Goal: Task Accomplishment & Management: Manage account settings

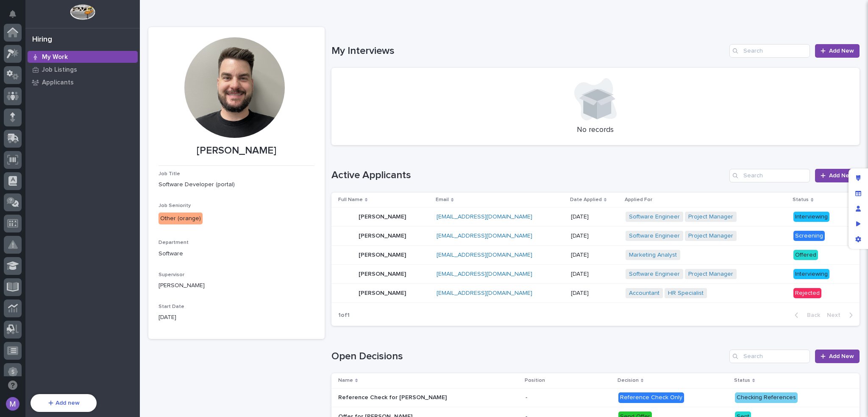
scroll to position [283, 0]
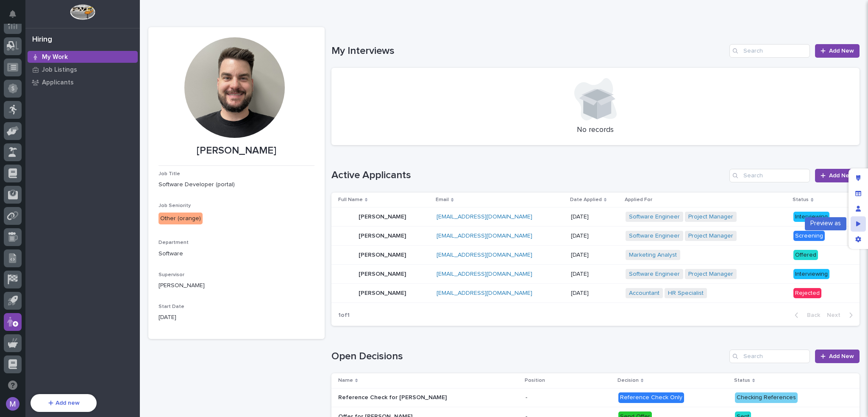
click at [861, 220] on div "Preview as" at bounding box center [858, 223] width 15 height 15
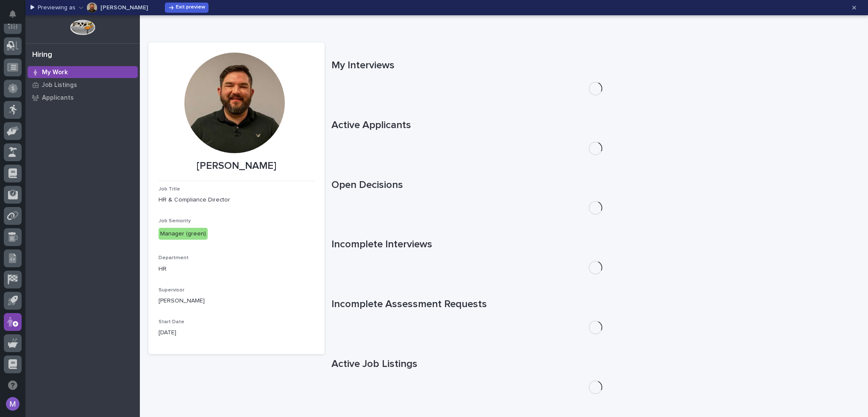
scroll to position [0, 0]
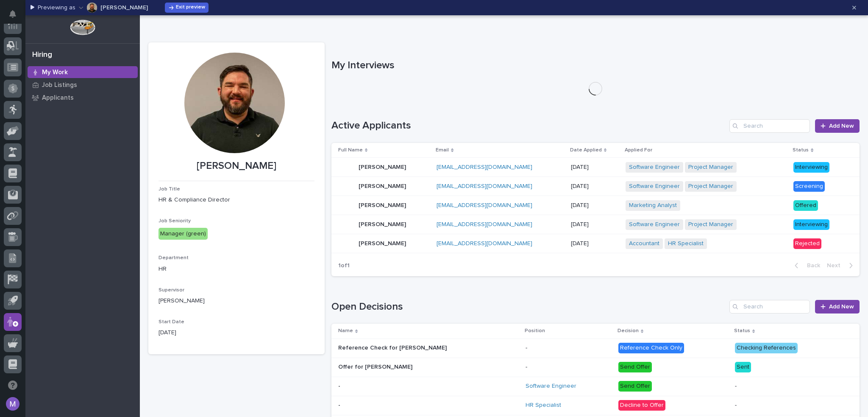
click at [113, 8] on p "[PERSON_NAME]" at bounding box center [123, 8] width 47 height 6
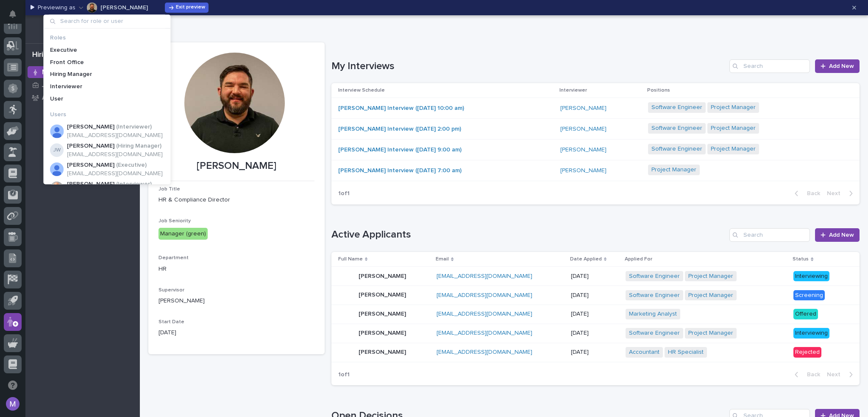
click at [305, 12] on div "Previewing as [PERSON_NAME] Exit preview" at bounding box center [438, 8] width 815 height 14
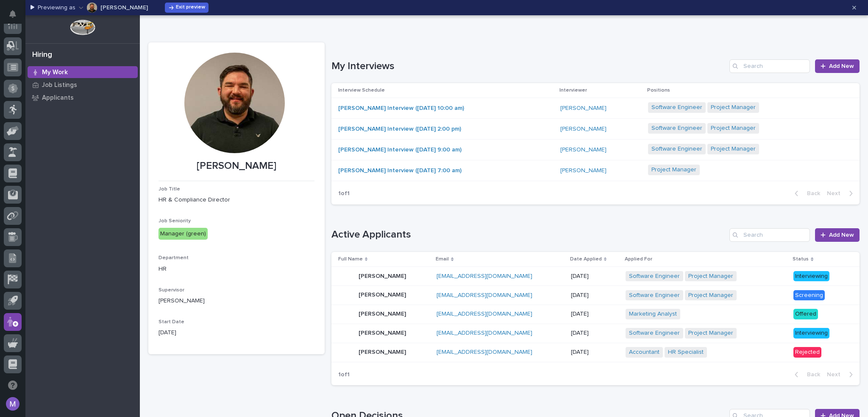
click at [502, 109] on div "[PERSON_NAME] Interview ([DATE] 10:00 am)" at bounding box center [445, 108] width 215 height 14
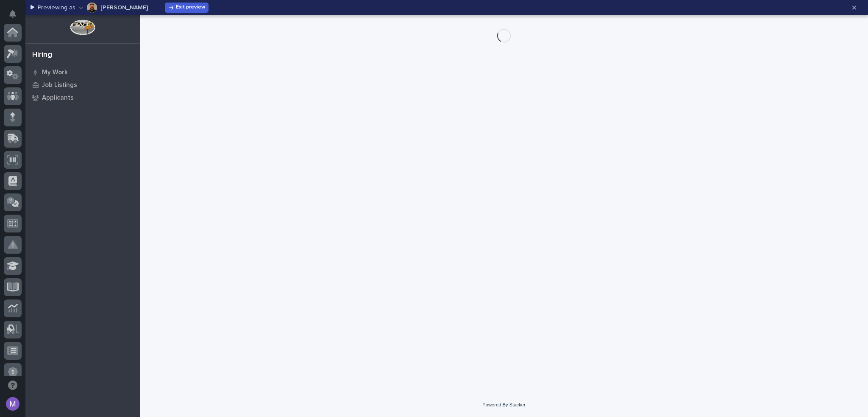
scroll to position [283, 0]
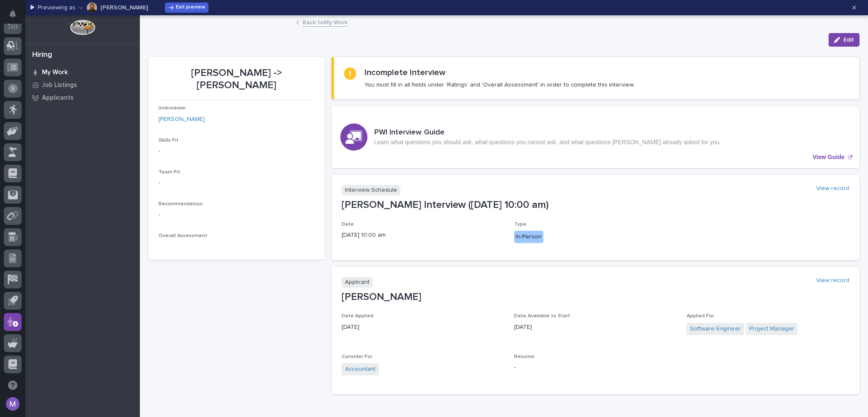
click at [53, 70] on p "My Work" at bounding box center [55, 73] width 26 height 8
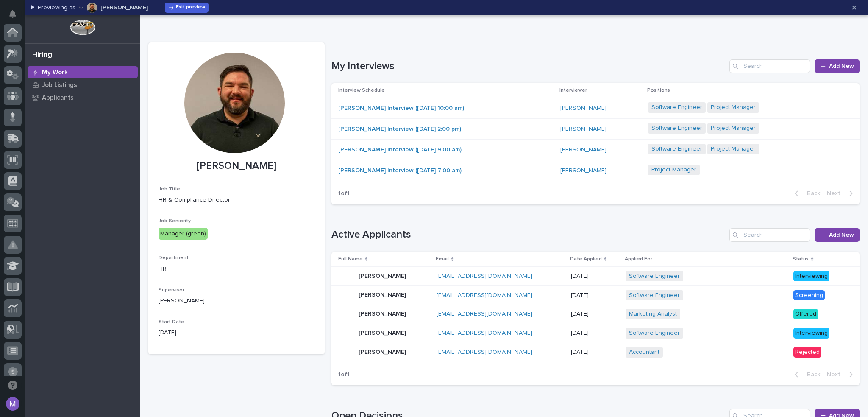
scroll to position [283, 0]
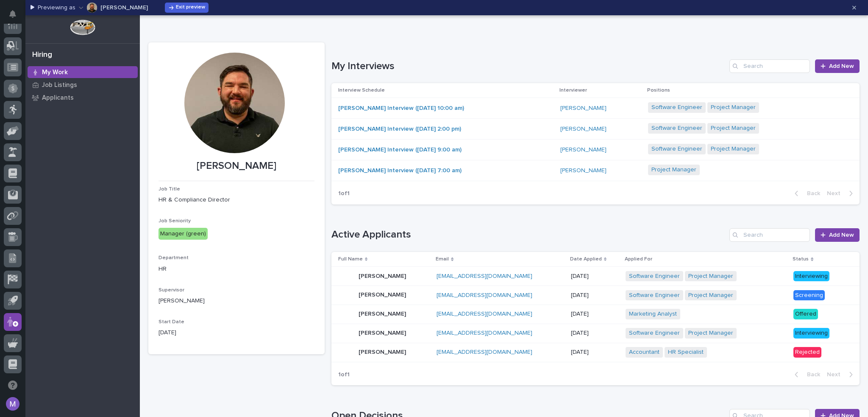
click at [519, 273] on p at bounding box center [501, 276] width 128 height 7
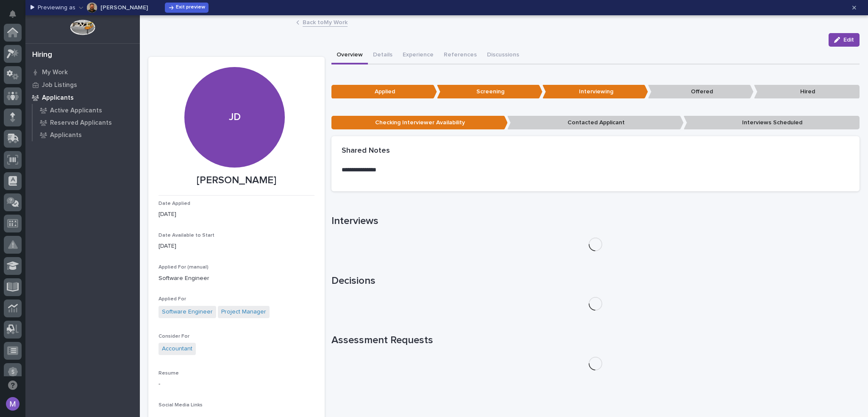
scroll to position [283, 0]
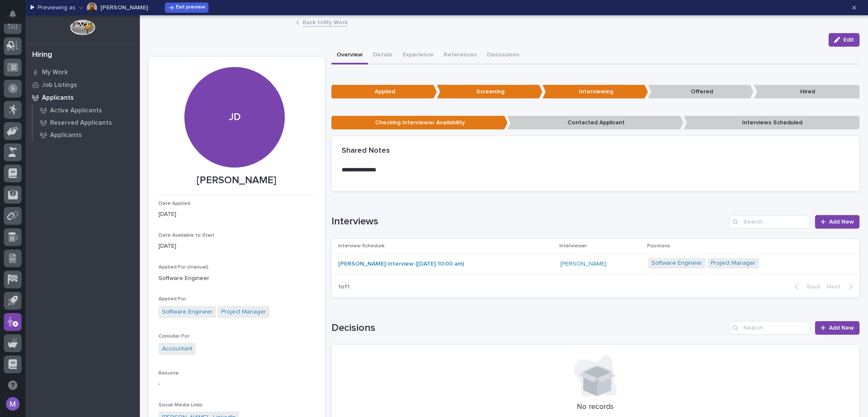
click at [305, 23] on link "Back to My Work" at bounding box center [325, 22] width 45 height 10
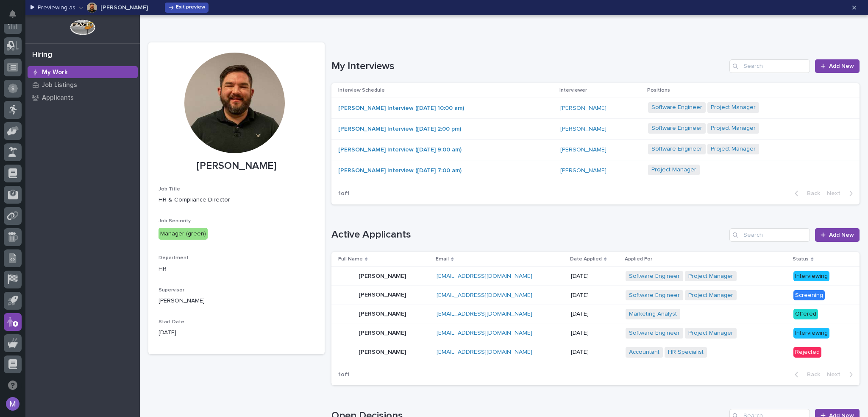
click at [184, 10] on span "Exit preview" at bounding box center [190, 7] width 29 height 7
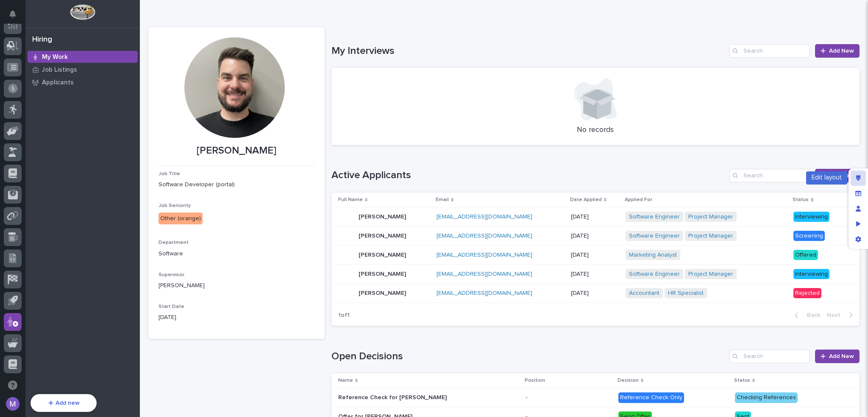
click at [859, 174] on div "Edit layout" at bounding box center [858, 177] width 15 height 15
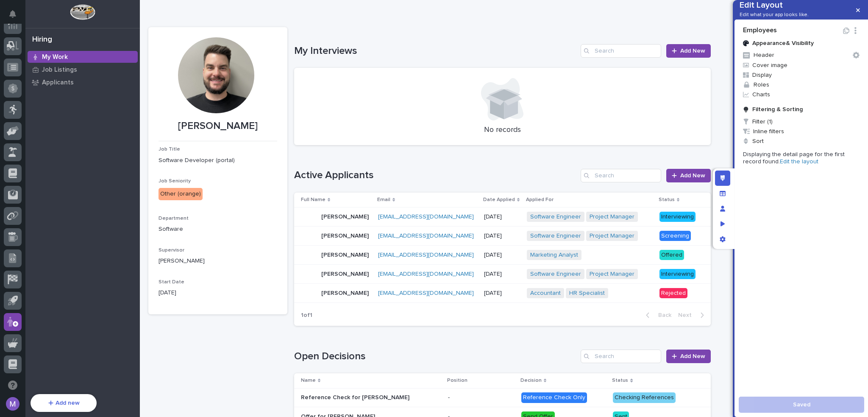
click at [788, 164] on link "Edit the layout" at bounding box center [799, 162] width 39 height 6
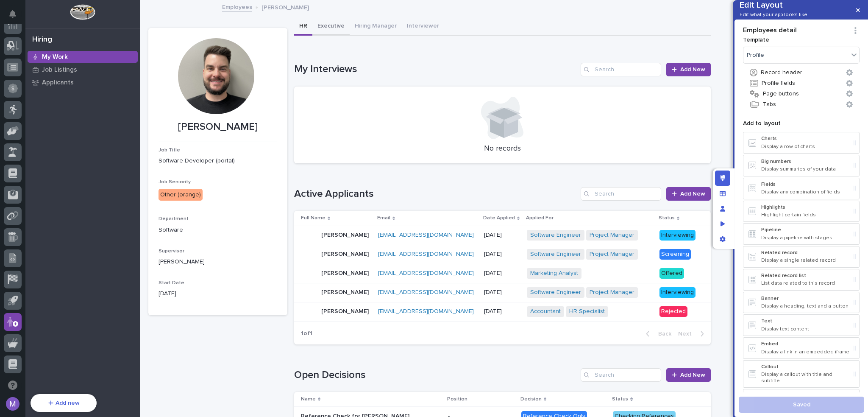
click at [332, 28] on button "Executive" at bounding box center [330, 27] width 37 height 18
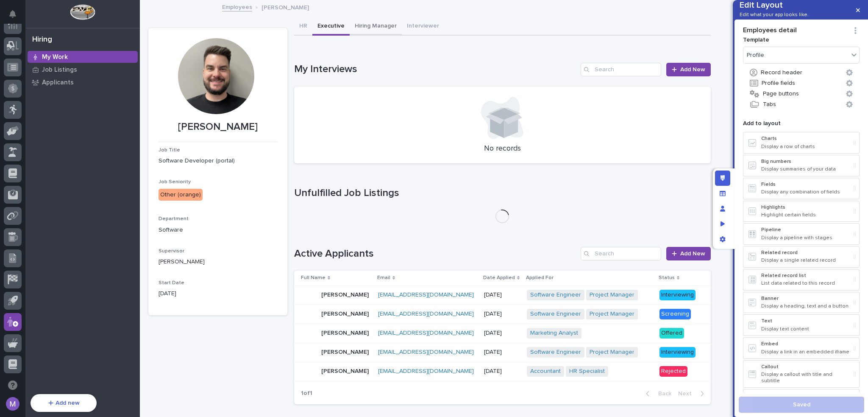
click at [373, 28] on button "Hiring Manager" at bounding box center [376, 27] width 52 height 18
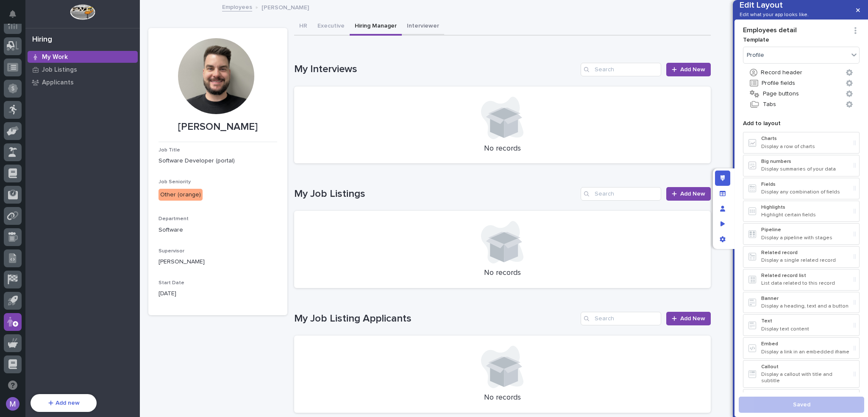
click at [413, 30] on button "Interviewer" at bounding box center [423, 27] width 42 height 18
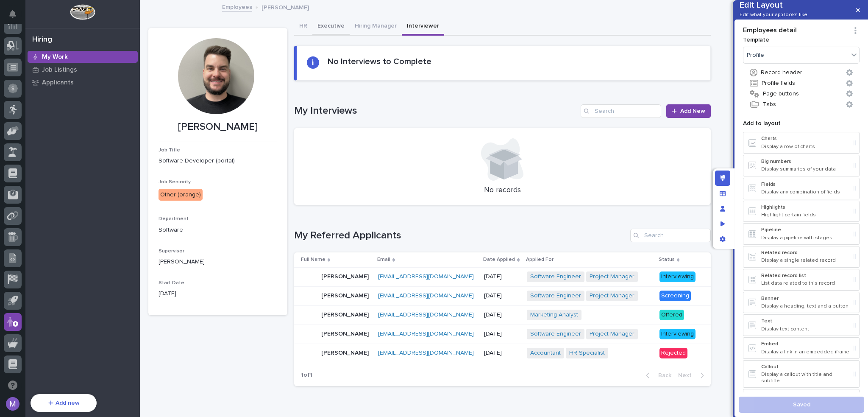
click at [331, 25] on button "Executive" at bounding box center [330, 27] width 37 height 18
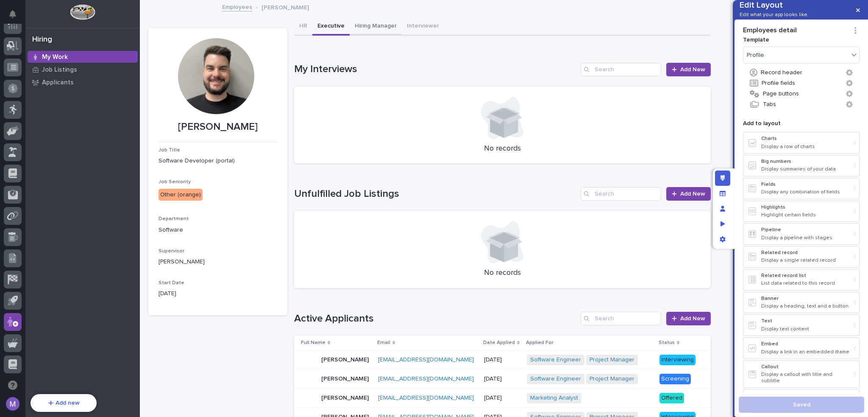
click at [380, 30] on button "Hiring Manager" at bounding box center [376, 27] width 52 height 18
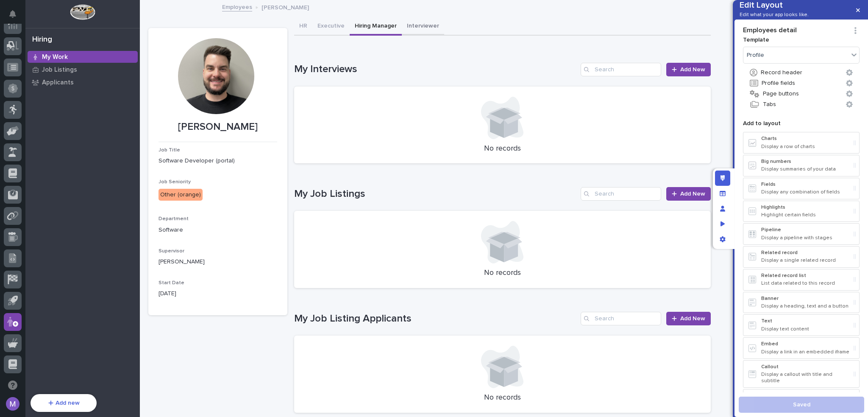
click at [405, 30] on button "Interviewer" at bounding box center [423, 27] width 42 height 18
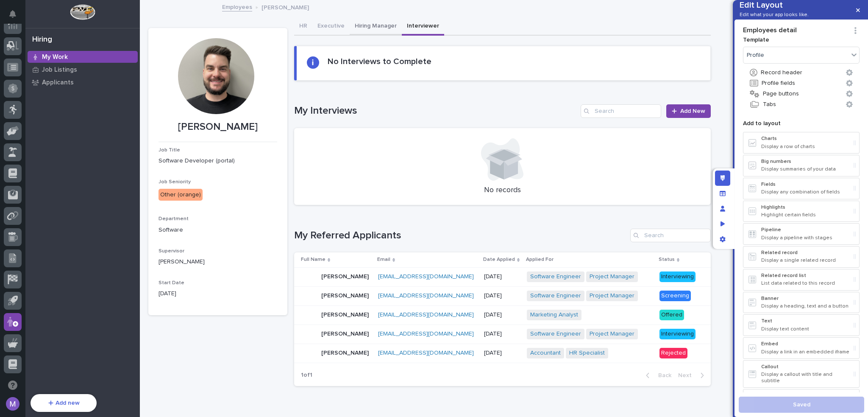
drag, startPoint x: 368, startPoint y: 27, endPoint x: 329, endPoint y: 27, distance: 39.9
click at [368, 27] on button "Hiring Manager" at bounding box center [376, 27] width 52 height 18
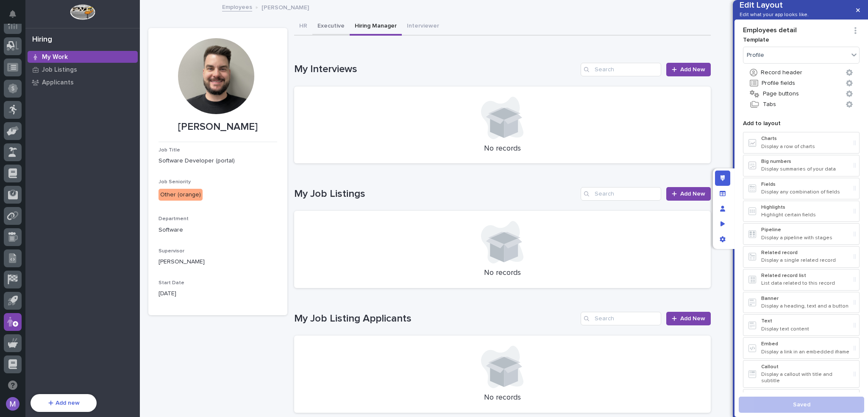
click at [322, 28] on button "Executive" at bounding box center [330, 27] width 37 height 18
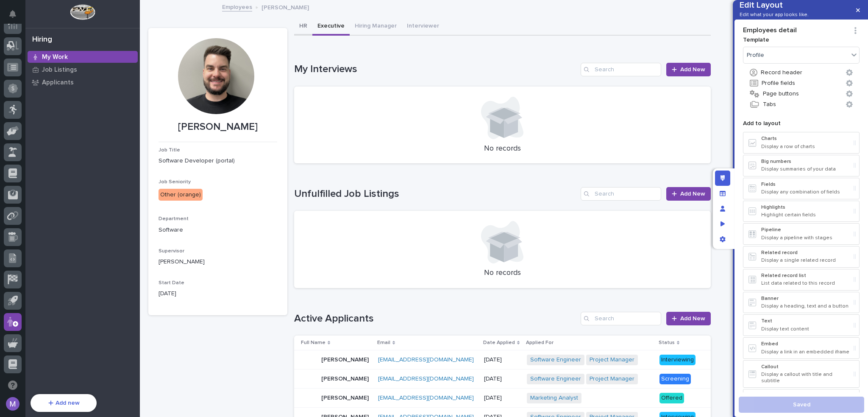
click at [304, 28] on button "HR" at bounding box center [303, 27] width 18 height 18
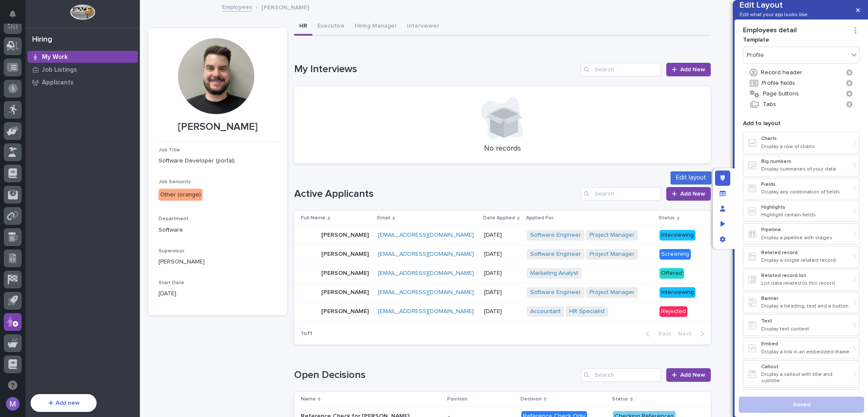
click at [727, 173] on div "Edit layout" at bounding box center [722, 177] width 15 height 15
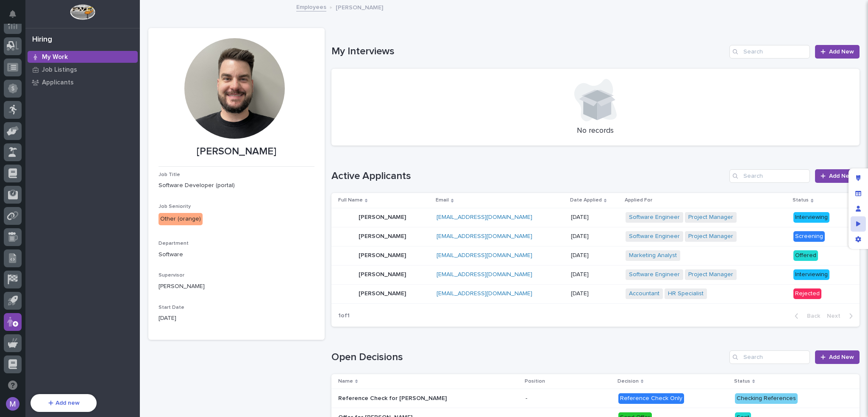
click at [858, 224] on icon "Preview as" at bounding box center [858, 223] width 5 height 5
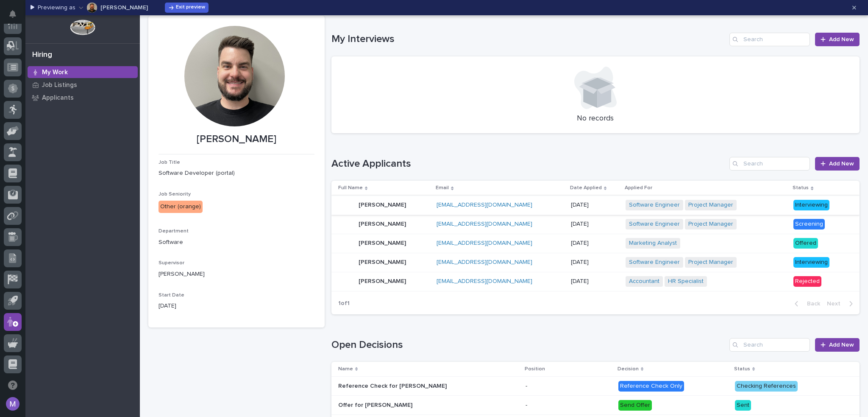
scroll to position [42, 0]
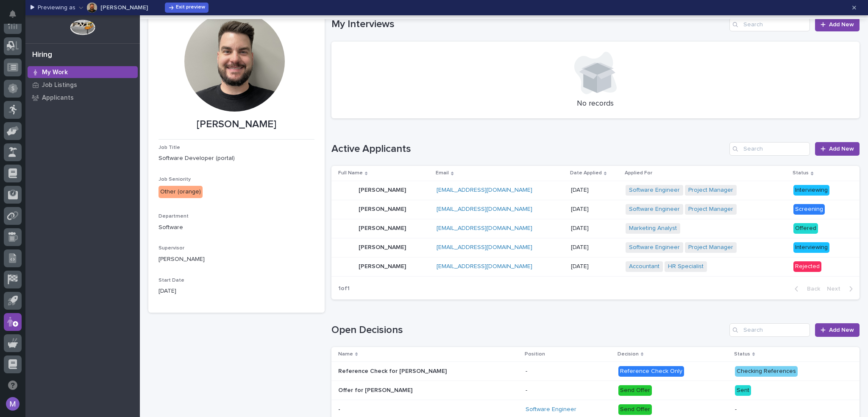
click at [78, 69] on div "My Work" at bounding box center [83, 72] width 110 height 12
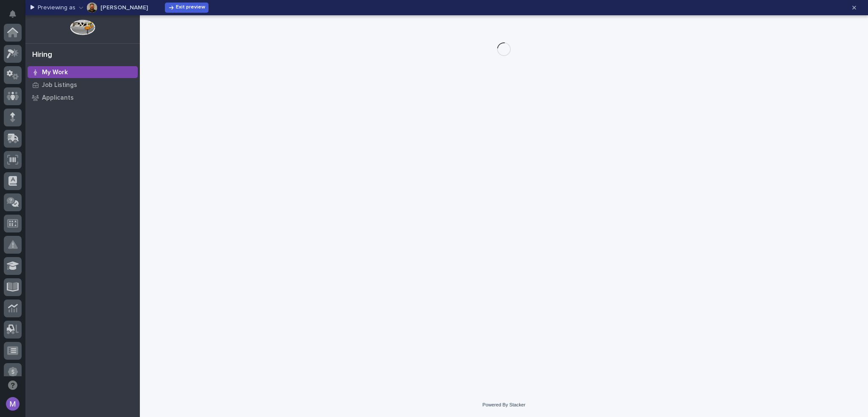
scroll to position [283, 0]
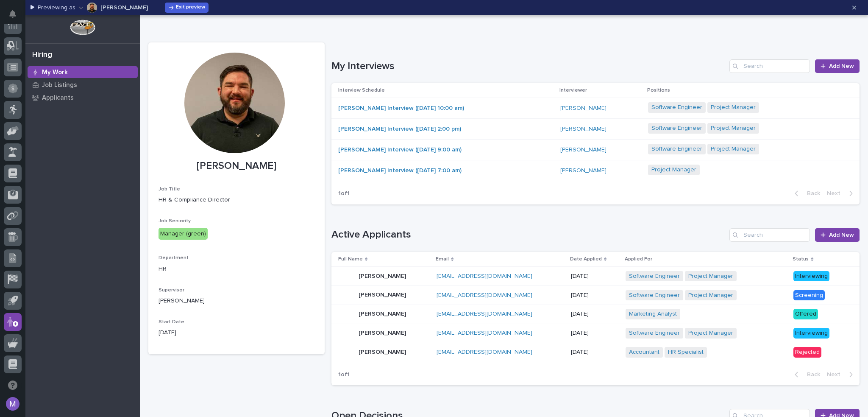
click at [512, 104] on div "[PERSON_NAME] Interview ([DATE] 10:00 am)" at bounding box center [445, 108] width 215 height 14
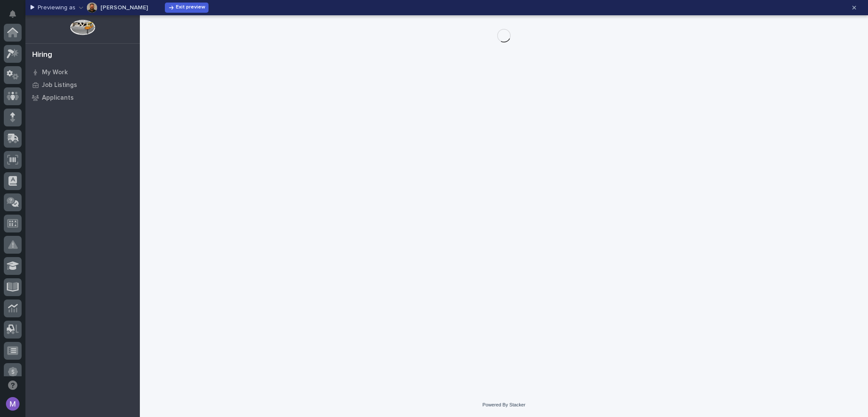
scroll to position [283, 0]
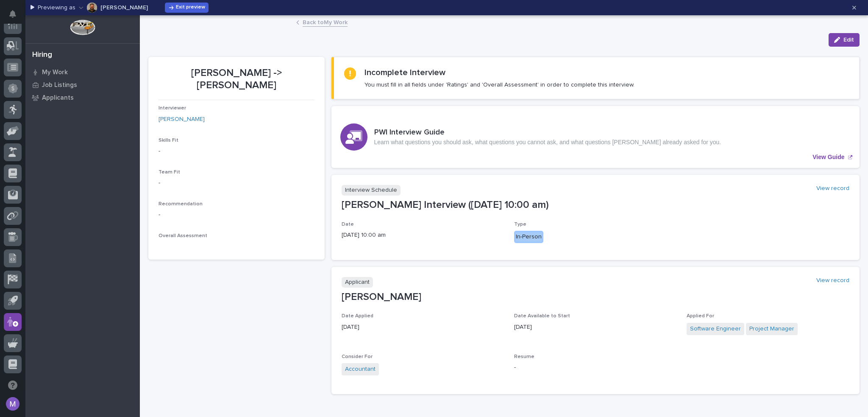
drag, startPoint x: 512, startPoint y: 240, endPoint x: 546, endPoint y: 235, distance: 34.7
click at [546, 235] on p "In-Person" at bounding box center [595, 237] width 162 height 12
click at [844, 38] on span "Edit" at bounding box center [849, 40] width 11 height 8
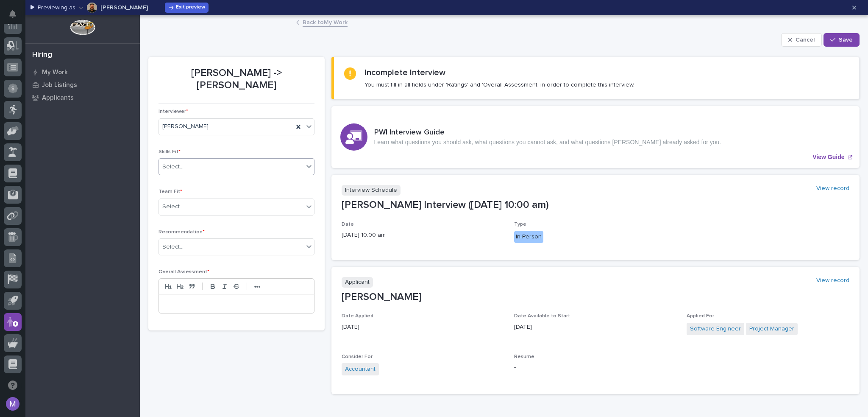
click at [207, 160] on div "Select..." at bounding box center [231, 167] width 145 height 14
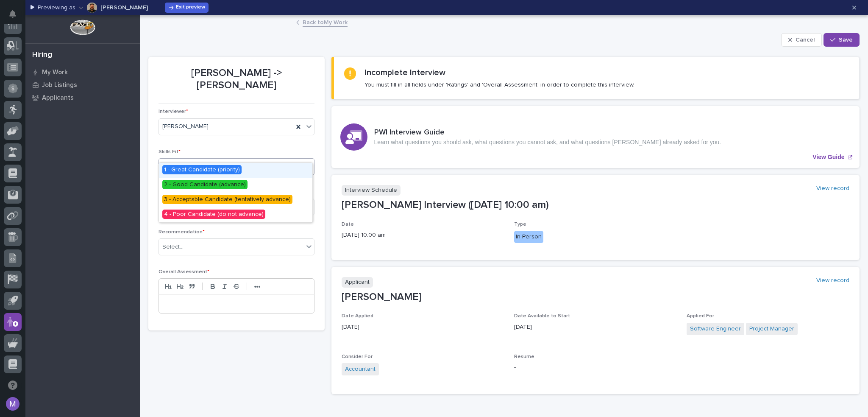
click at [258, 132] on div "Interviewer * [PERSON_NAME] Skills Fit * option 1 - Great Candidate (priority) …" at bounding box center [237, 215] width 156 height 212
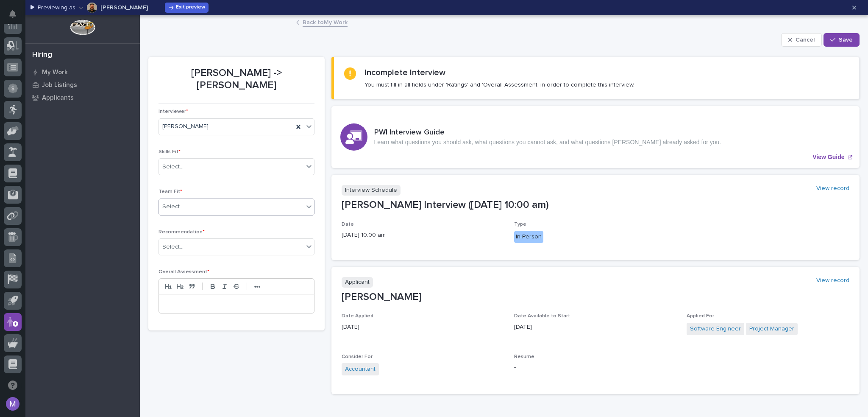
click at [239, 200] on div "Select..." at bounding box center [231, 207] width 145 height 14
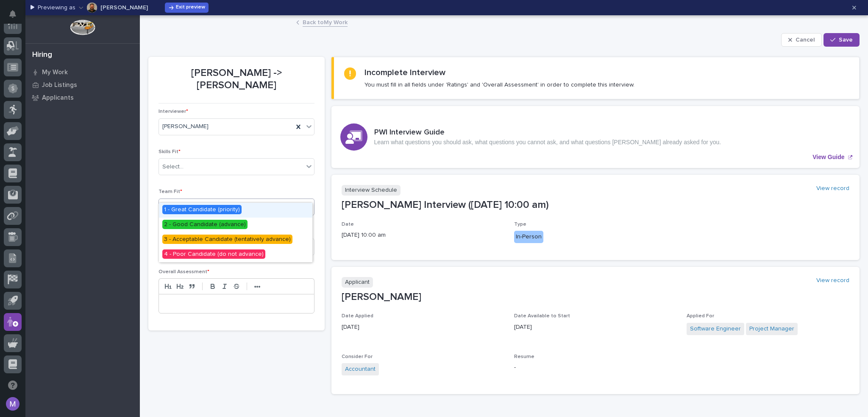
click at [248, 189] on p "Team Fit *" at bounding box center [237, 192] width 156 height 6
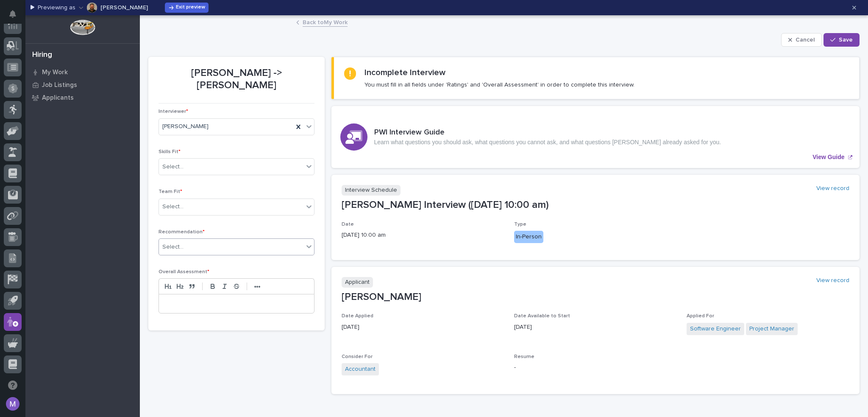
click at [230, 240] on div "Select..." at bounding box center [231, 247] width 145 height 14
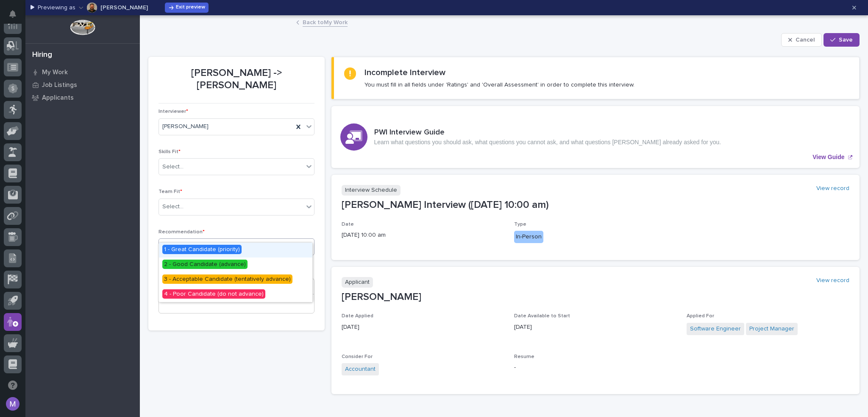
click at [259, 209] on div "Interviewer * [PERSON_NAME] Skills Fit * Select... Team Fit * Select... Recomme…" at bounding box center [237, 215] width 156 height 212
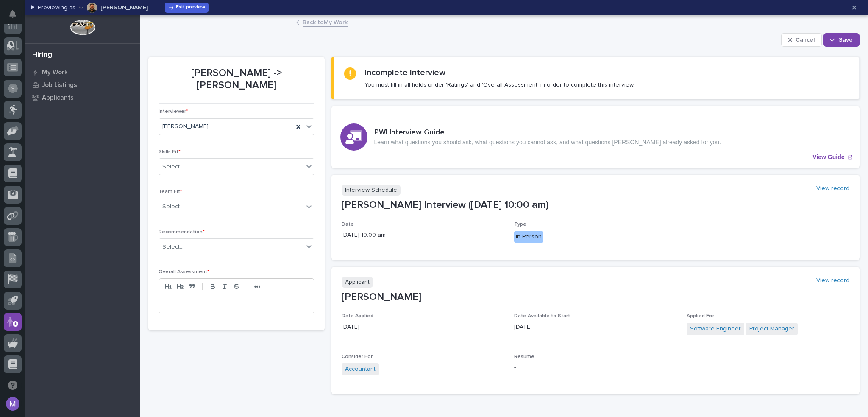
drag, startPoint x: 791, startPoint y: 38, endPoint x: 704, endPoint y: 43, distance: 86.6
click at [790, 38] on button "Cancel" at bounding box center [801, 40] width 41 height 14
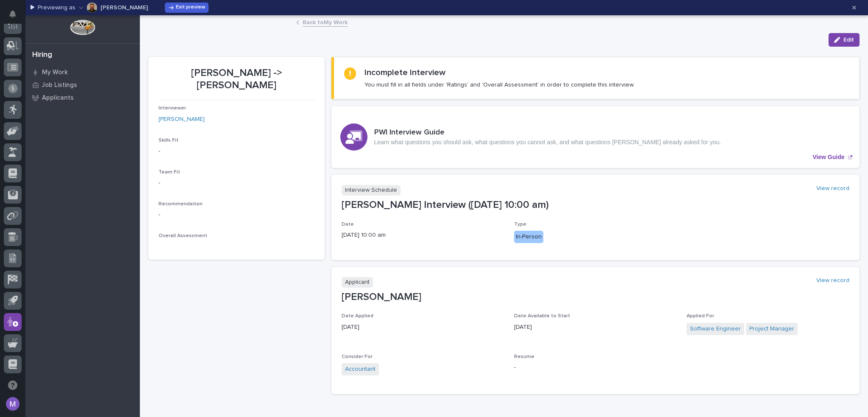
click at [318, 23] on link "Back to My Work" at bounding box center [325, 22] width 45 height 10
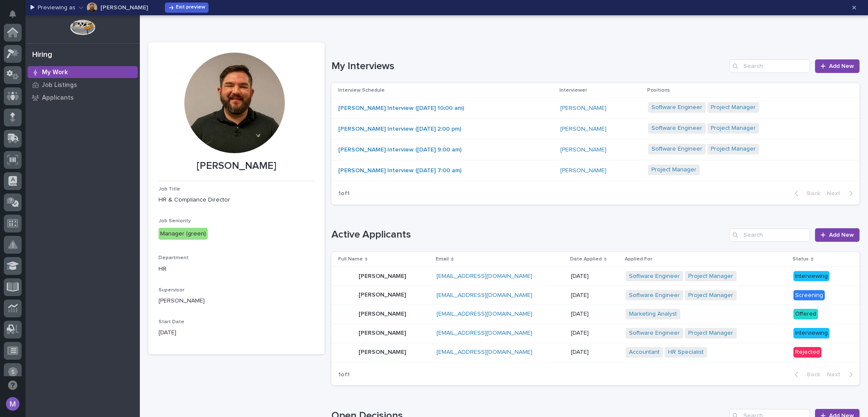
scroll to position [283, 0]
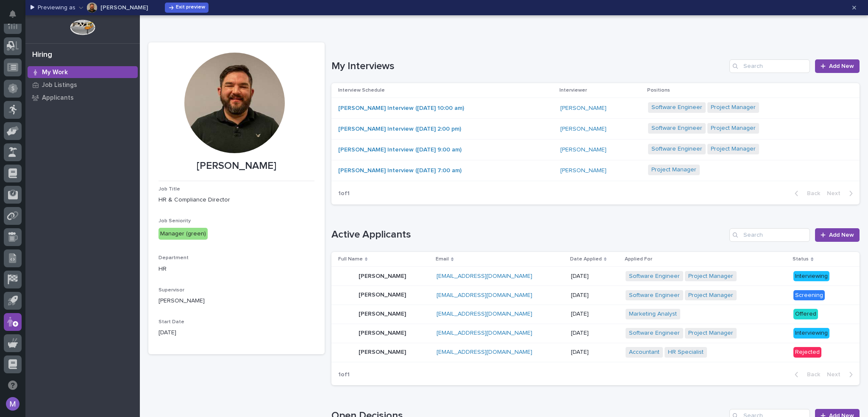
click at [568, 274] on td "[DATE]" at bounding box center [595, 275] width 55 height 19
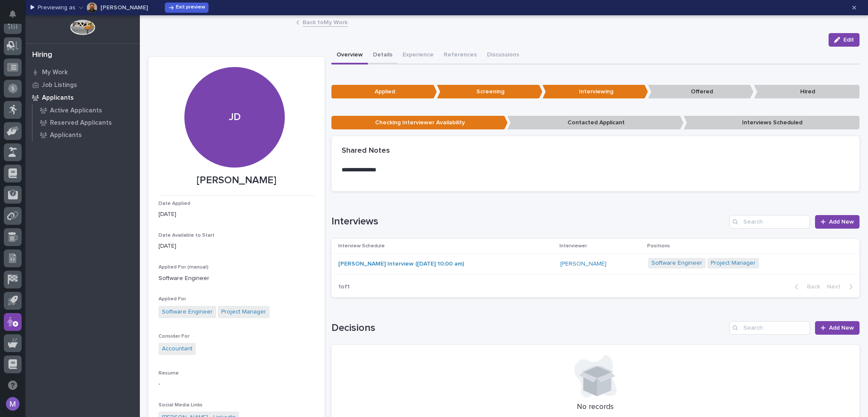
click at [375, 57] on button "Details" at bounding box center [383, 56] width 30 height 18
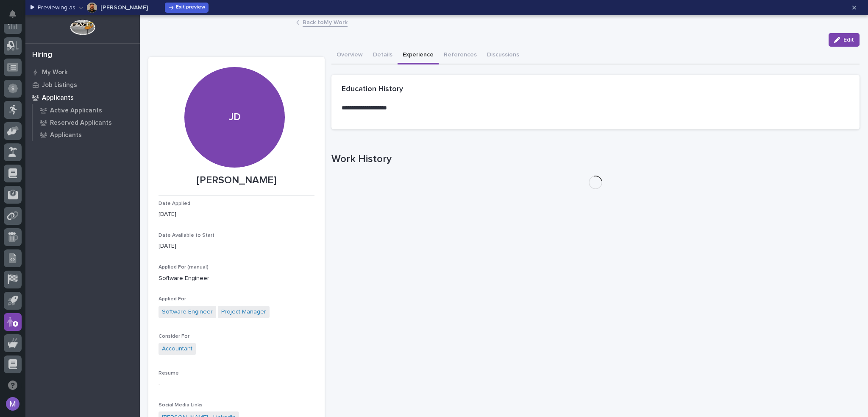
click at [403, 54] on button "Experience" at bounding box center [418, 56] width 41 height 18
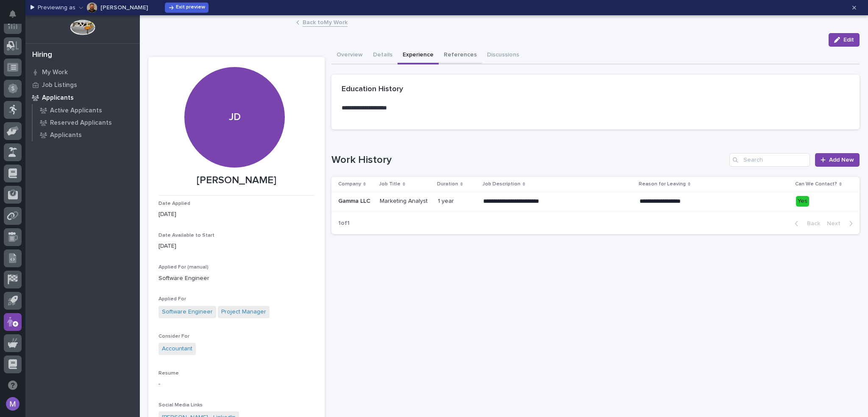
click at [455, 52] on button "References" at bounding box center [460, 56] width 43 height 18
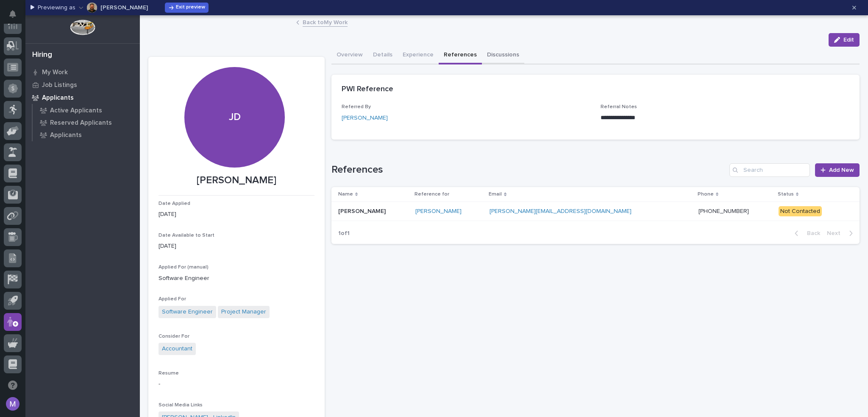
click at [490, 59] on button "Discussions" at bounding box center [503, 56] width 42 height 18
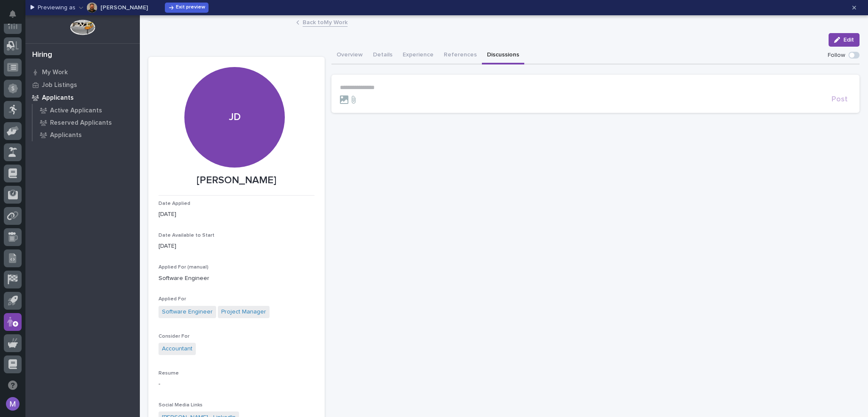
click at [314, 22] on link "Back to My Work" at bounding box center [325, 22] width 45 height 10
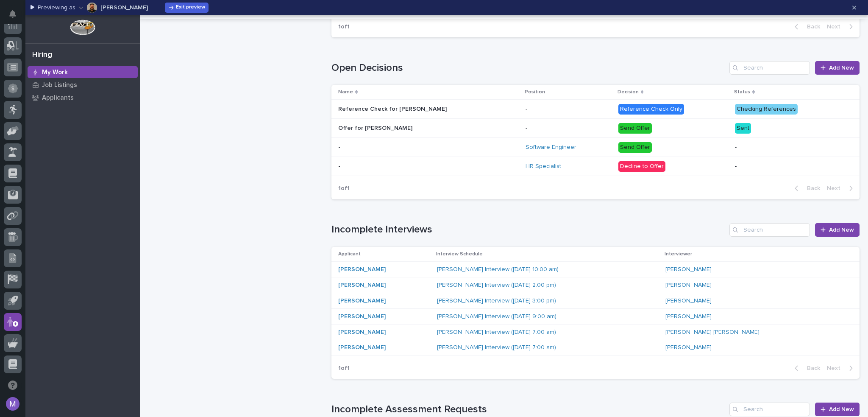
scroll to position [254, 0]
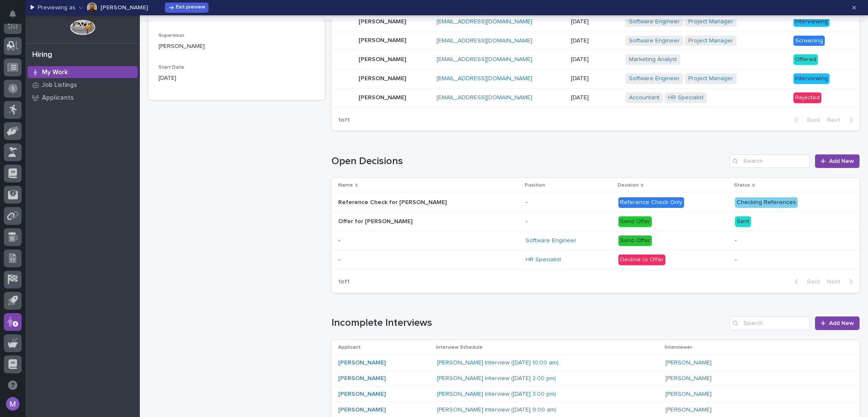
click at [477, 203] on p at bounding box center [412, 202] width 148 height 7
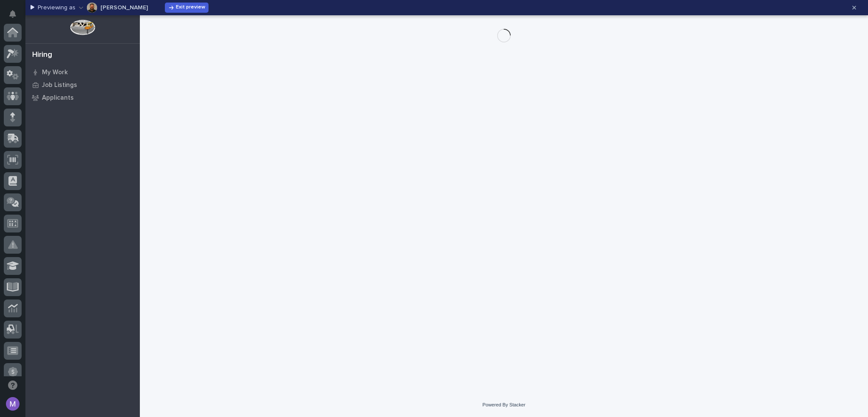
scroll to position [283, 0]
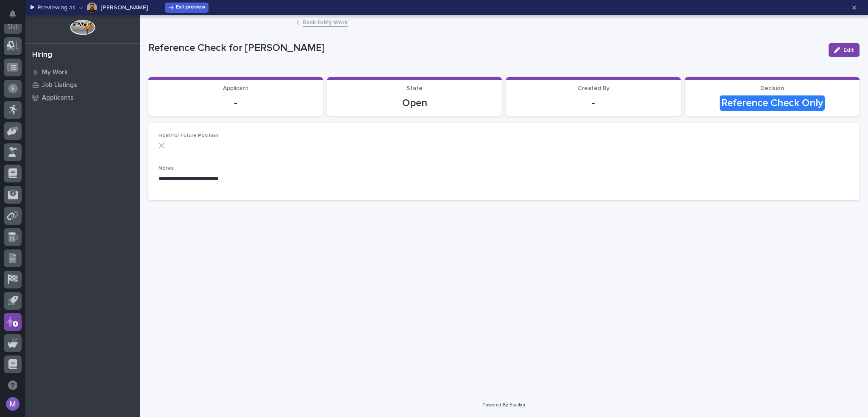
click at [340, 24] on link "Back to My Work" at bounding box center [325, 22] width 45 height 10
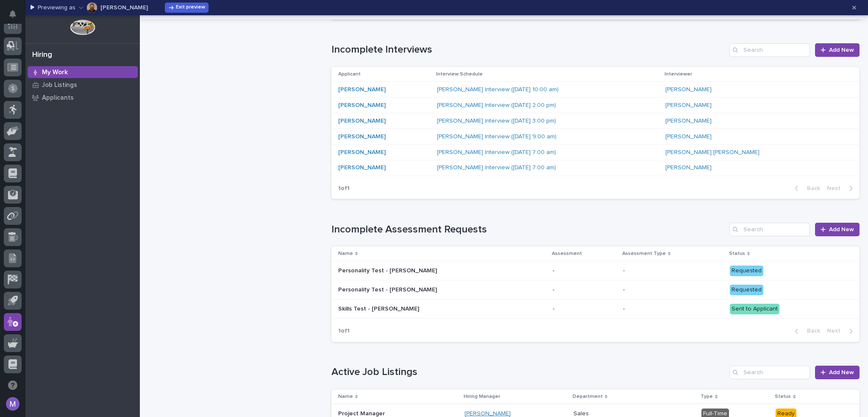
scroll to position [594, 0]
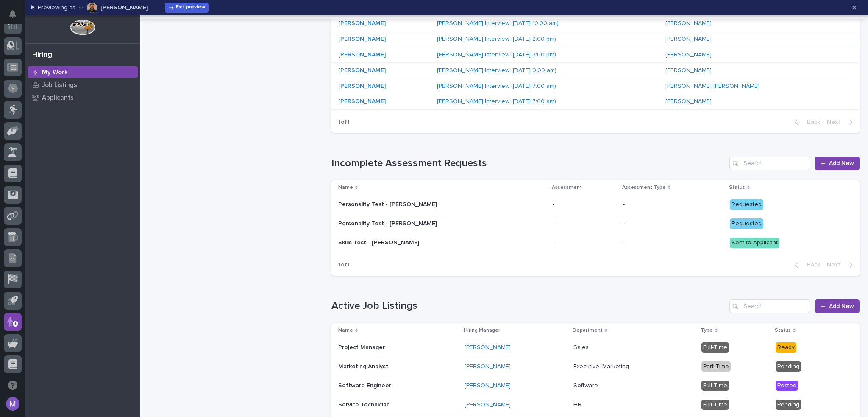
click at [478, 241] on p at bounding box center [412, 242] width 148 height 7
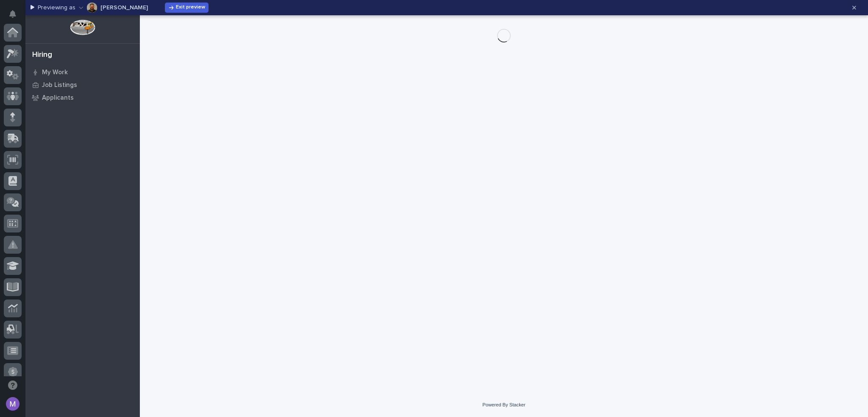
scroll to position [283, 0]
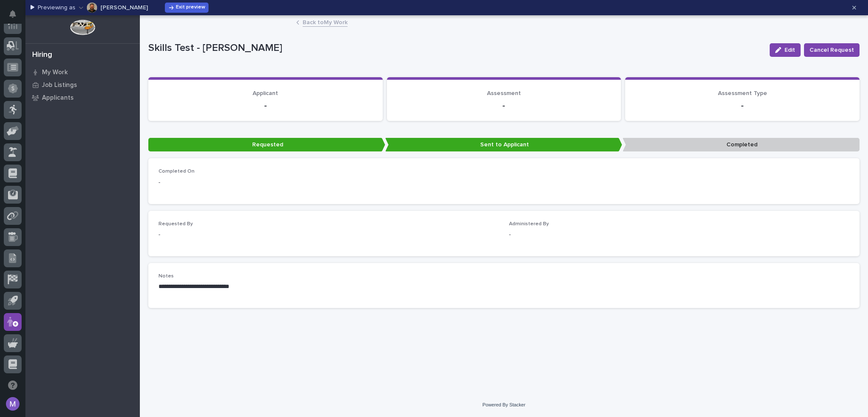
click at [333, 18] on link "Back to My Work" at bounding box center [325, 22] width 45 height 10
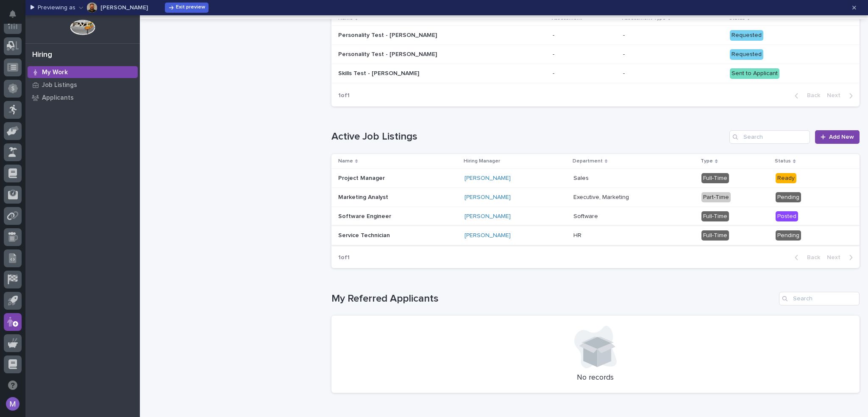
scroll to position [763, 0]
click at [534, 174] on div "[PERSON_NAME]" at bounding box center [516, 177] width 102 height 7
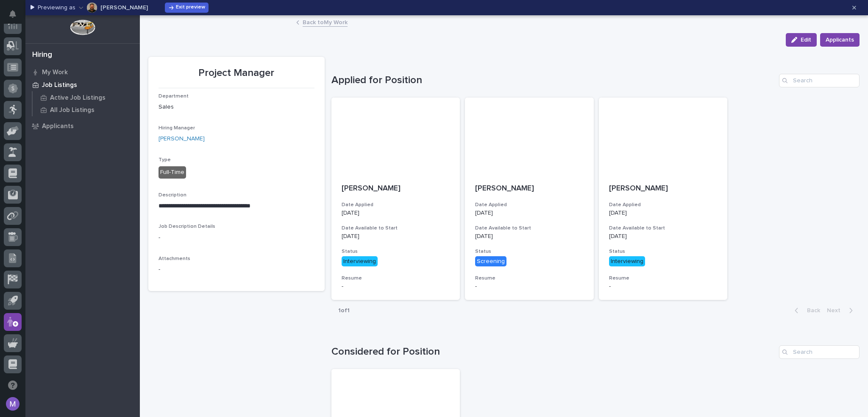
click at [318, 22] on link "Back to My Work" at bounding box center [325, 22] width 45 height 10
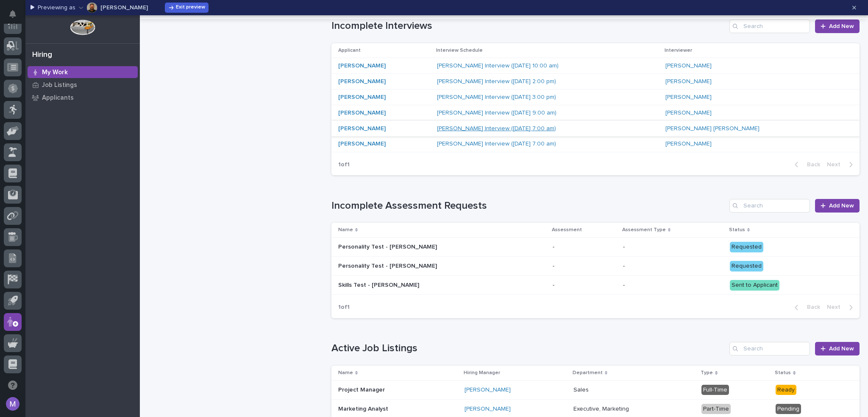
scroll to position [809, 0]
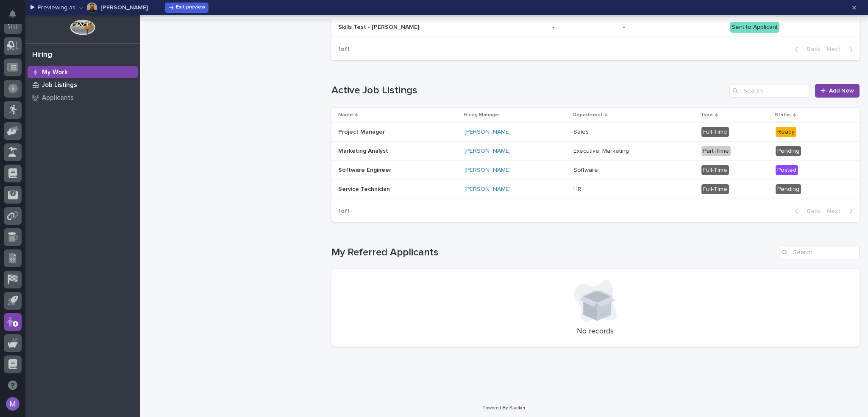
click at [62, 85] on p "Job Listings" at bounding box center [59, 85] width 35 height 8
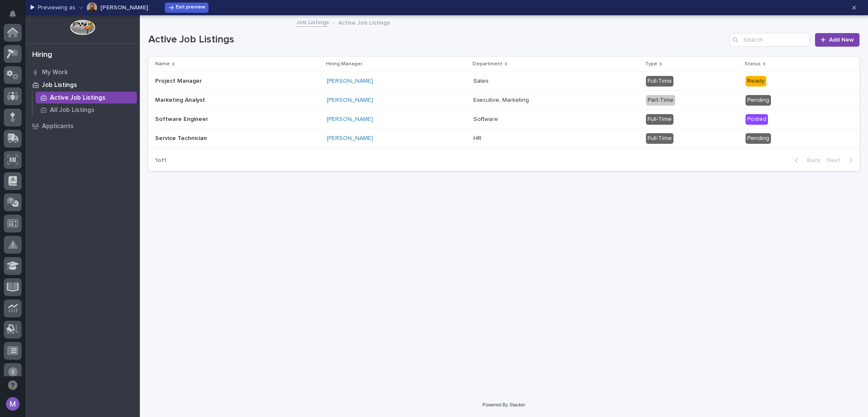
scroll to position [283, 0]
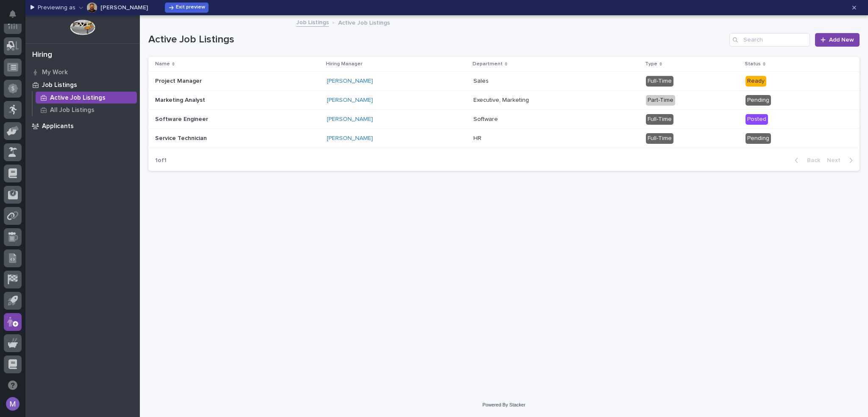
click at [57, 127] on p "Applicants" at bounding box center [58, 127] width 32 height 8
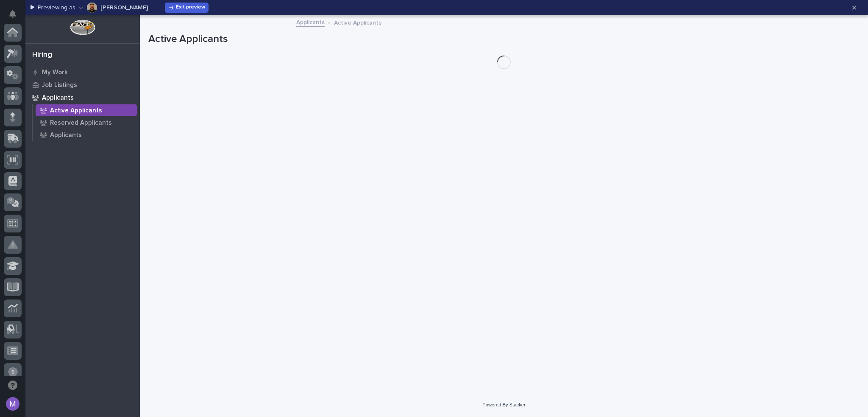
scroll to position [283, 0]
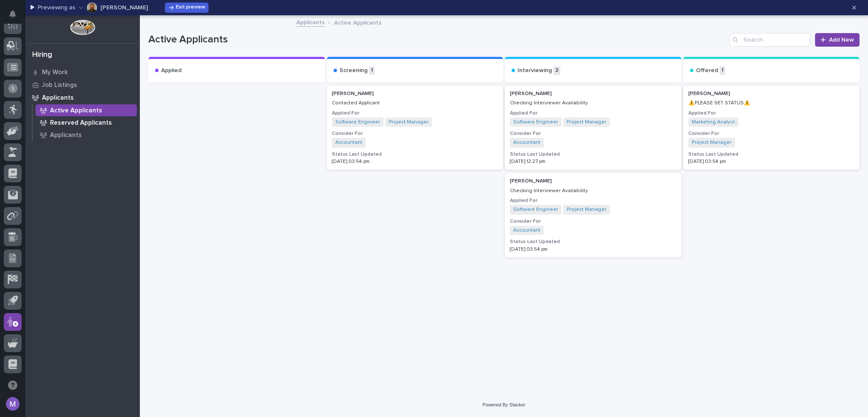
click at [103, 121] on p "Reserved Applicants" at bounding box center [81, 123] width 62 height 8
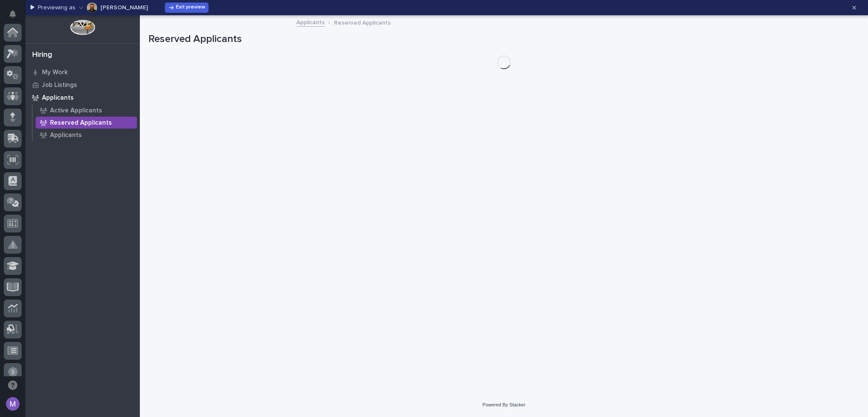
scroll to position [283, 0]
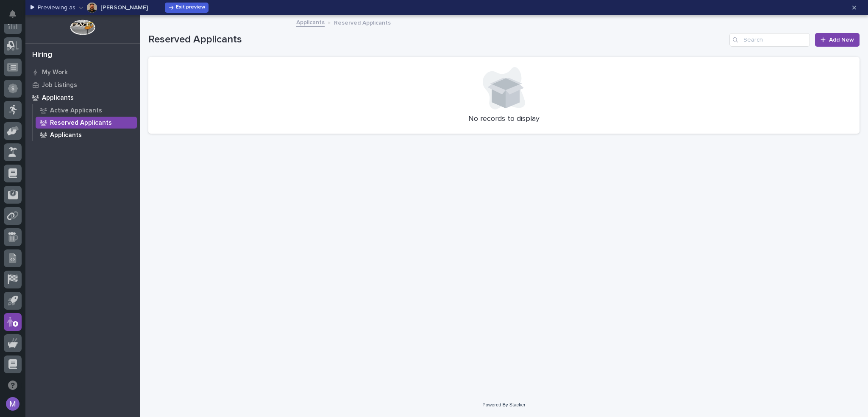
click at [84, 130] on div "Applicants" at bounding box center [86, 135] width 101 height 12
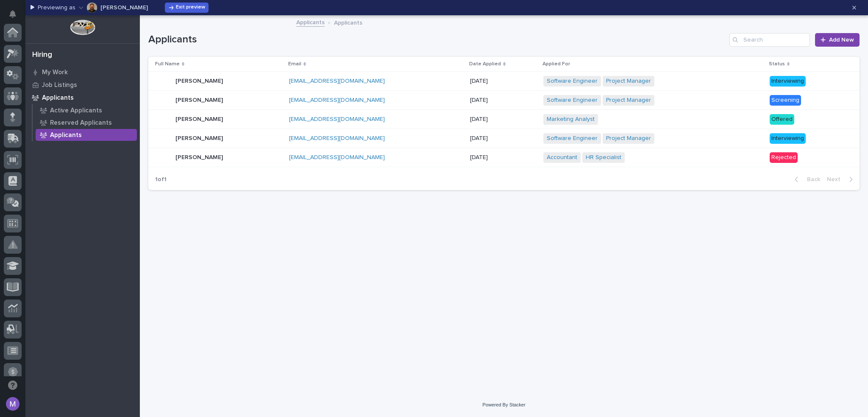
scroll to position [283, 0]
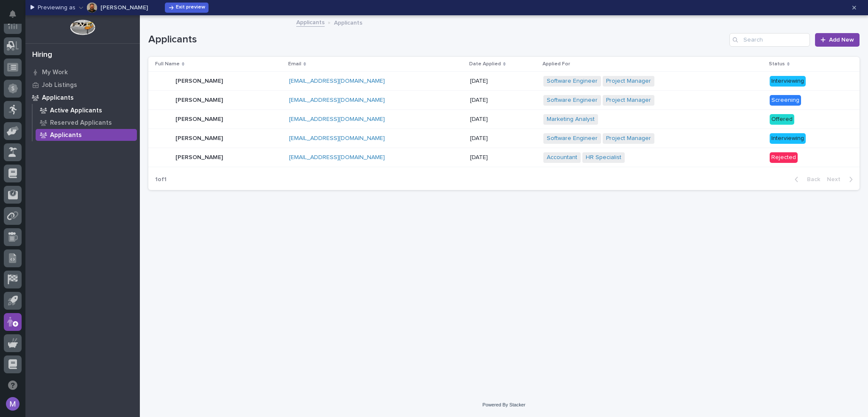
click at [73, 107] on p "Active Applicants" at bounding box center [76, 111] width 52 height 8
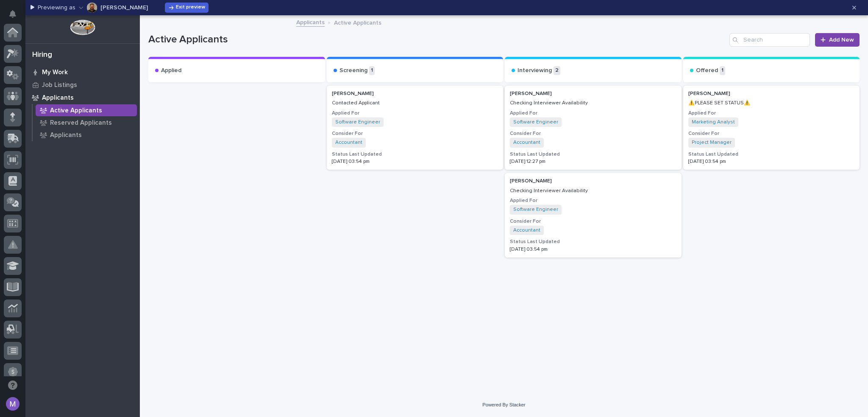
scroll to position [283, 0]
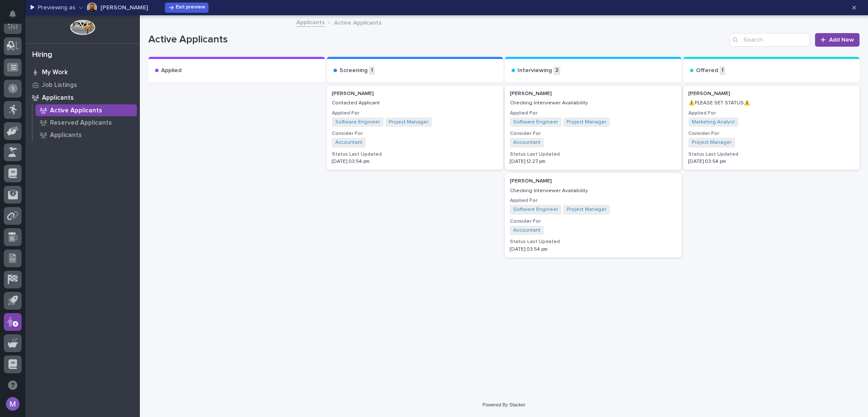
click at [58, 68] on div "My Work" at bounding box center [83, 72] width 110 height 12
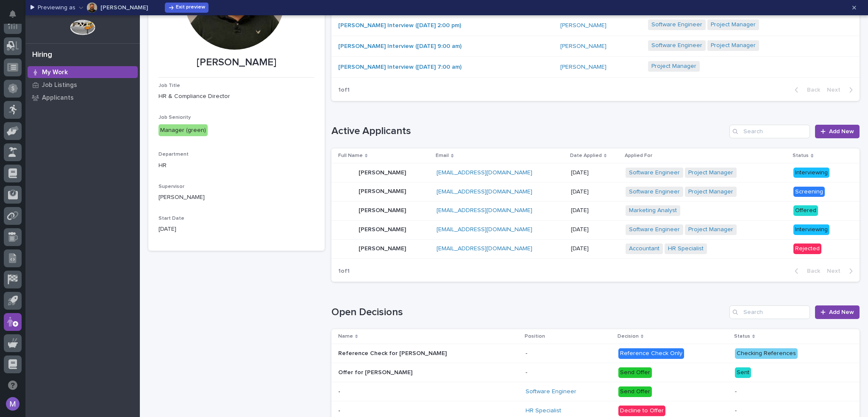
scroll to position [127, 0]
